Goal: Task Accomplishment & Management: Use online tool/utility

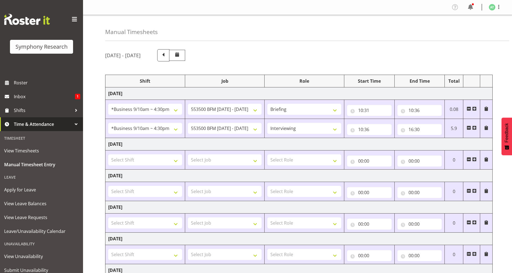
select select "26078"
select select "10242"
select select "26078"
select select "10242"
select select "47"
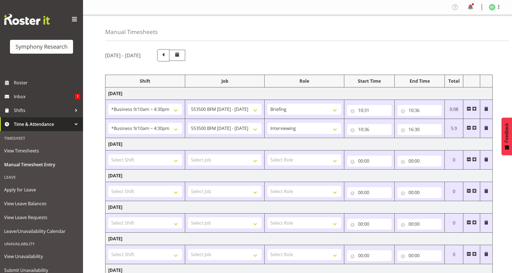
select select "16"
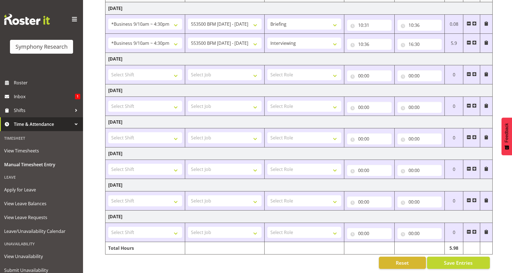
scroll to position [90, 0]
click at [418, 39] on input "16:30" at bounding box center [420, 44] width 45 height 11
click at [450, 53] on select "00 01 02 03 04 05 06 07 08 09 10 11 12 13 14 15 16 17 18 19 20 21 22 23 24 25 2…" at bounding box center [450, 58] width 12 height 11
select select "31"
click at [444, 53] on select "00 01 02 03 04 05 06 07 08 09 10 11 12 13 14 15 16 17 18 19 20 21 22 23 24 25 2…" at bounding box center [450, 58] width 12 height 11
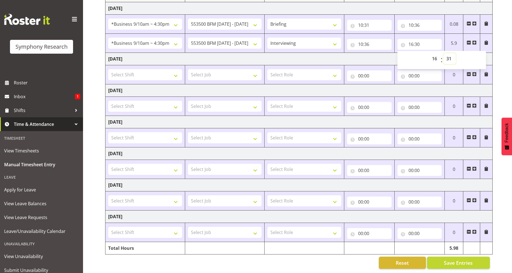
type input "16:31"
drag, startPoint x: 454, startPoint y: 258, endPoint x: 444, endPoint y: 250, distance: 12.6
click at [454, 260] on span "Save Entries" at bounding box center [458, 263] width 29 height 7
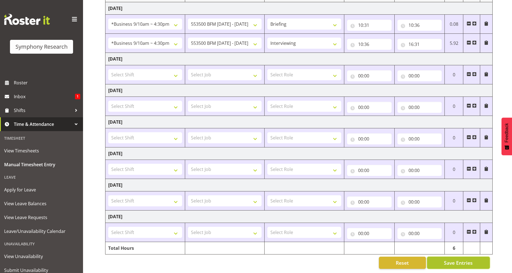
click at [461, 260] on span "Save Entries" at bounding box center [458, 263] width 29 height 7
click at [463, 260] on span "Save Entries" at bounding box center [458, 263] width 29 height 7
click at [462, 260] on span "Save Entries" at bounding box center [458, 263] width 29 height 7
click at [459, 260] on span "Save Entries" at bounding box center [458, 263] width 29 height 7
